Goal: Task Accomplishment & Management: Manage account settings

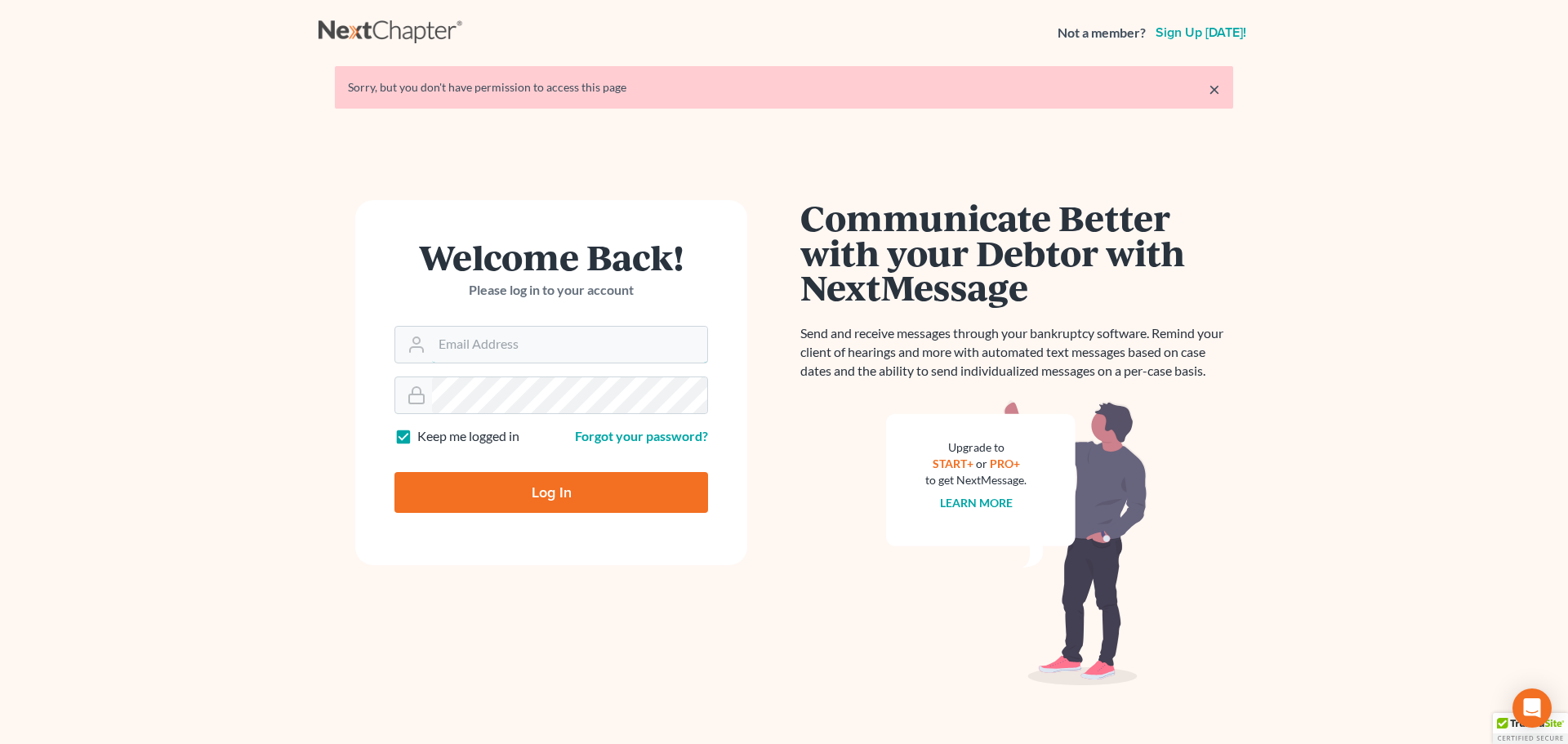
type input "nsader@saderlawfirm.com"
click at [545, 481] on input "Log In" at bounding box center [551, 492] width 314 height 41
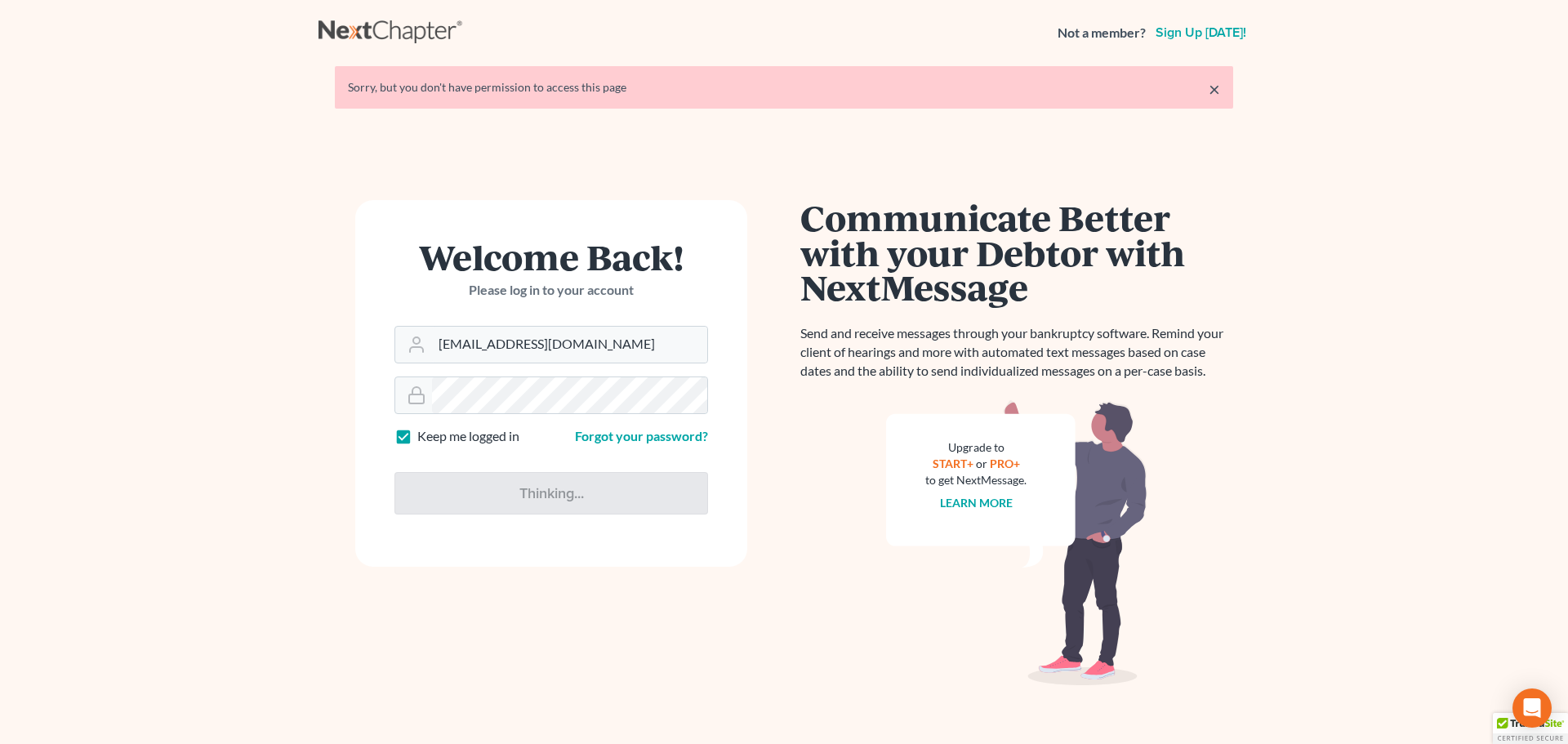
type input "Thinking..."
